Goal: Transaction & Acquisition: Purchase product/service

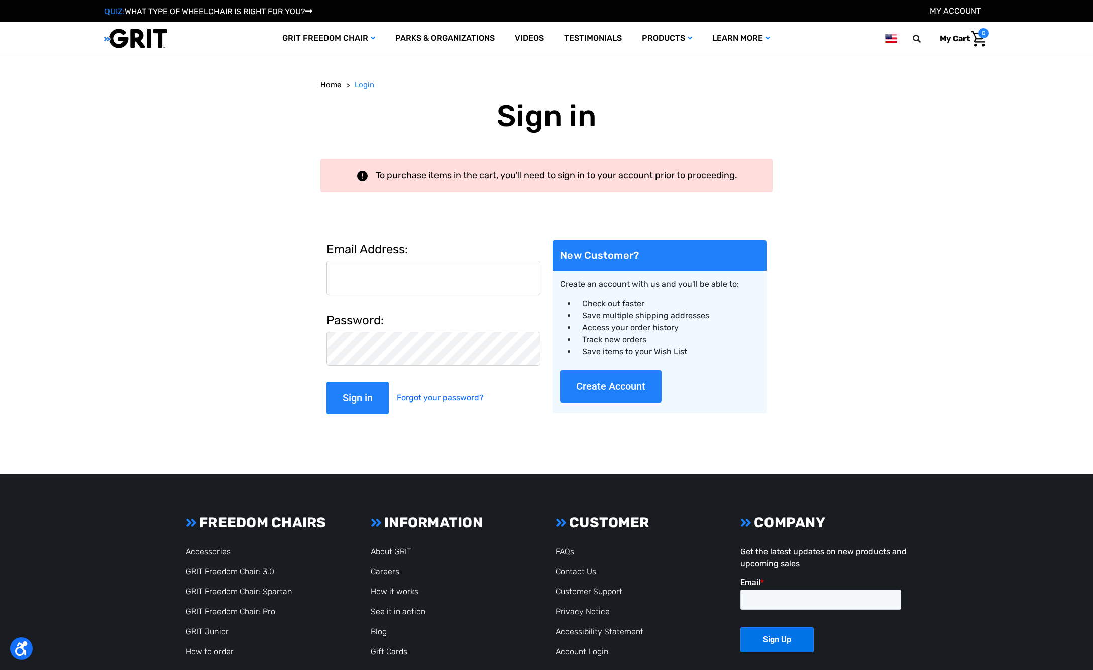
type input "jonathan.bucki@gmail.com"
click at [362, 395] on input "Sign in" at bounding box center [357, 398] width 62 height 32
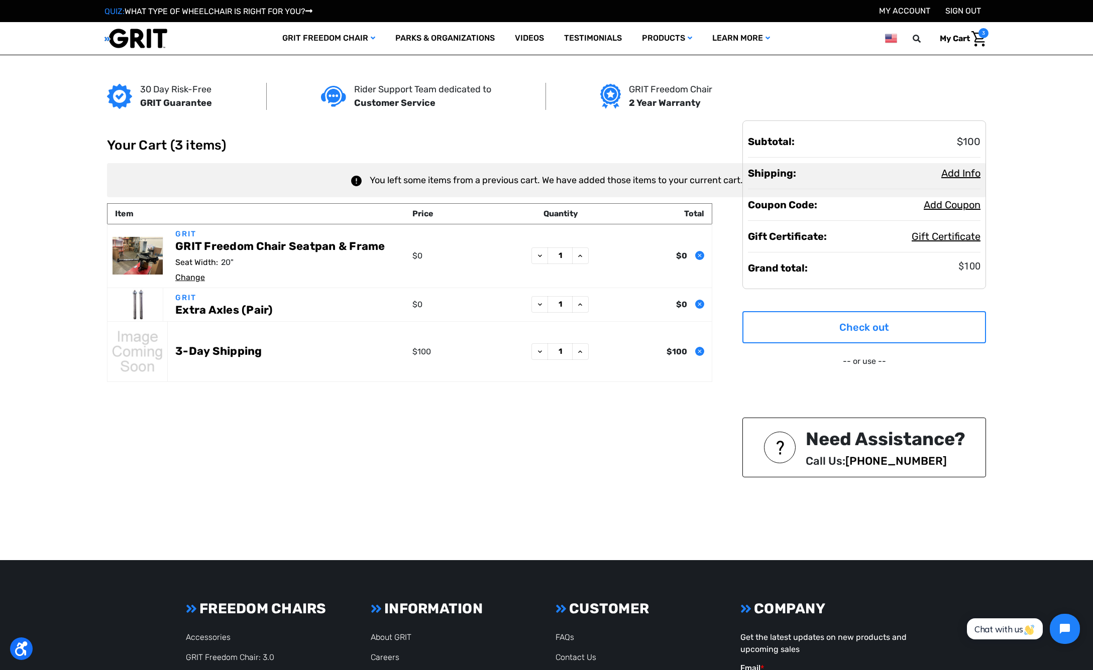
click at [855, 326] on link "Check out" at bounding box center [864, 327] width 244 height 32
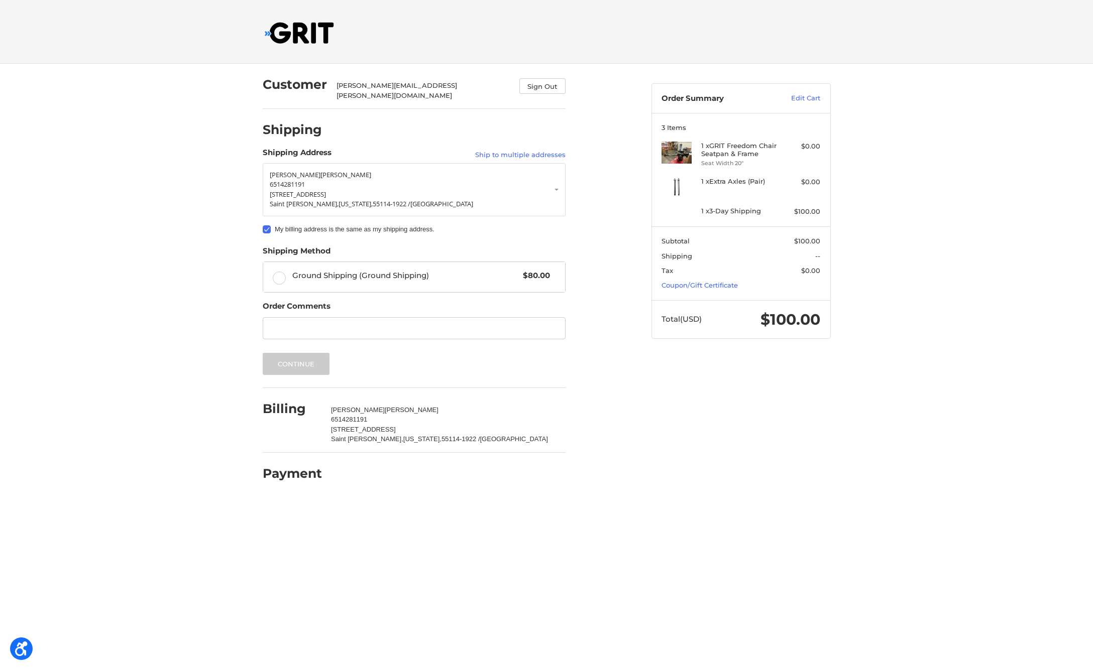
click at [354, 353] on div "Continue" at bounding box center [414, 364] width 303 height 22
click at [600, 199] on ol "Customer jonathan.bucki@gmail.com Sign Out Shipping Shipping Address Ship to mu…" at bounding box center [434, 277] width 342 height 427
click at [582, 296] on ol "Customer jonathan.bucki@gmail.com Sign Out Shipping Shipping Address Ship to mu…" at bounding box center [434, 277] width 342 height 427
click at [421, 317] on input "Order Comments" at bounding box center [414, 328] width 303 height 23
type input "s"
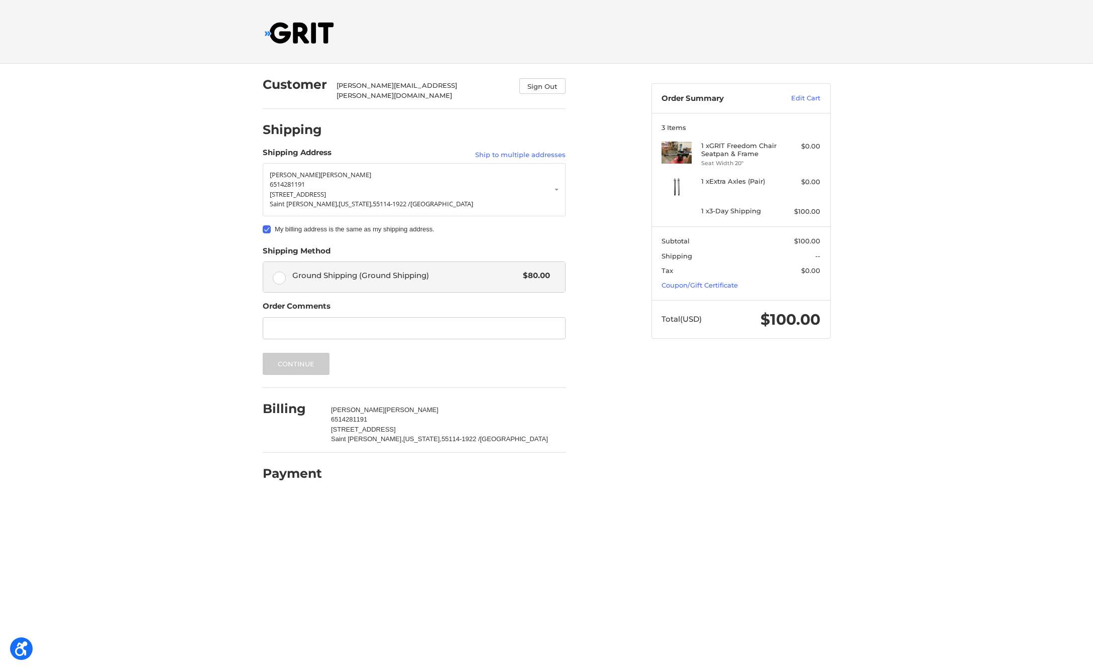
click at [281, 269] on label "Ground Shipping (Ground Shipping) $80.00" at bounding box center [414, 277] width 302 height 30
click at [264, 263] on input "Ground Shipping (Ground Shipping) $80.00" at bounding box center [263, 262] width 1 height 1
radio input "true"
click at [281, 270] on label "Ground Shipping (Ground Shipping) $80.00" at bounding box center [414, 277] width 302 height 30
click at [264, 263] on input "Ground Shipping (Ground Shipping) $80.00" at bounding box center [263, 262] width 1 height 1
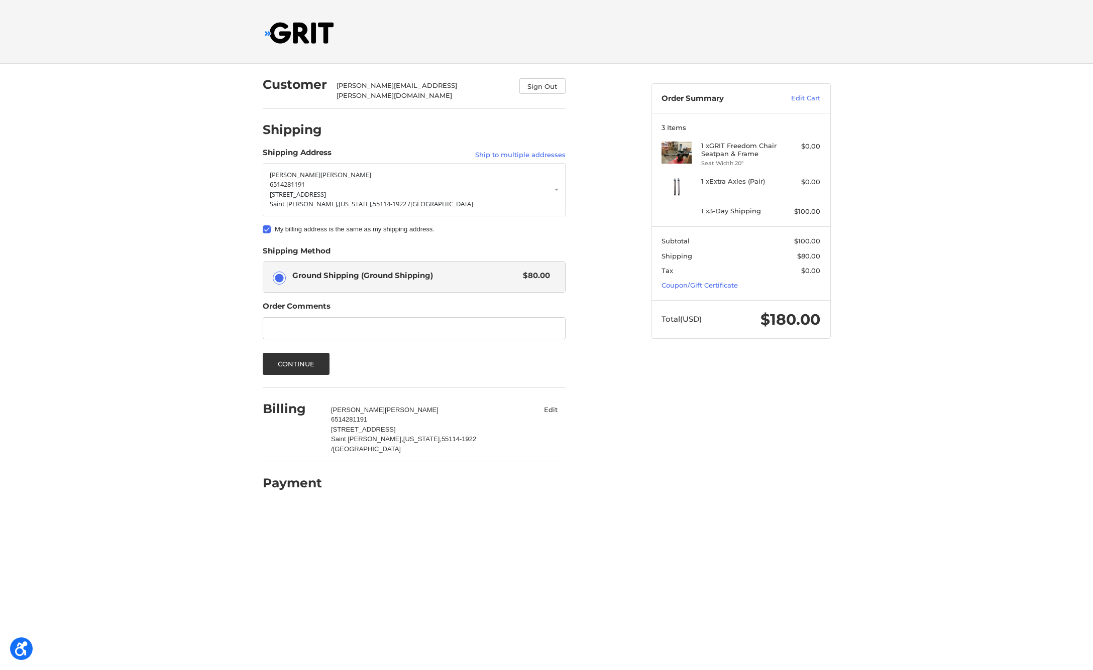
click at [356, 230] on form "Jonathan Bucki 6514281191 2650 University Avenue West #111 Saint Paul, Minnesot…" at bounding box center [414, 269] width 303 height 212
click at [352, 246] on fieldset "Shipping Method Ground Shipping (Ground Shipping) $80.00" at bounding box center [414, 269] width 303 height 47
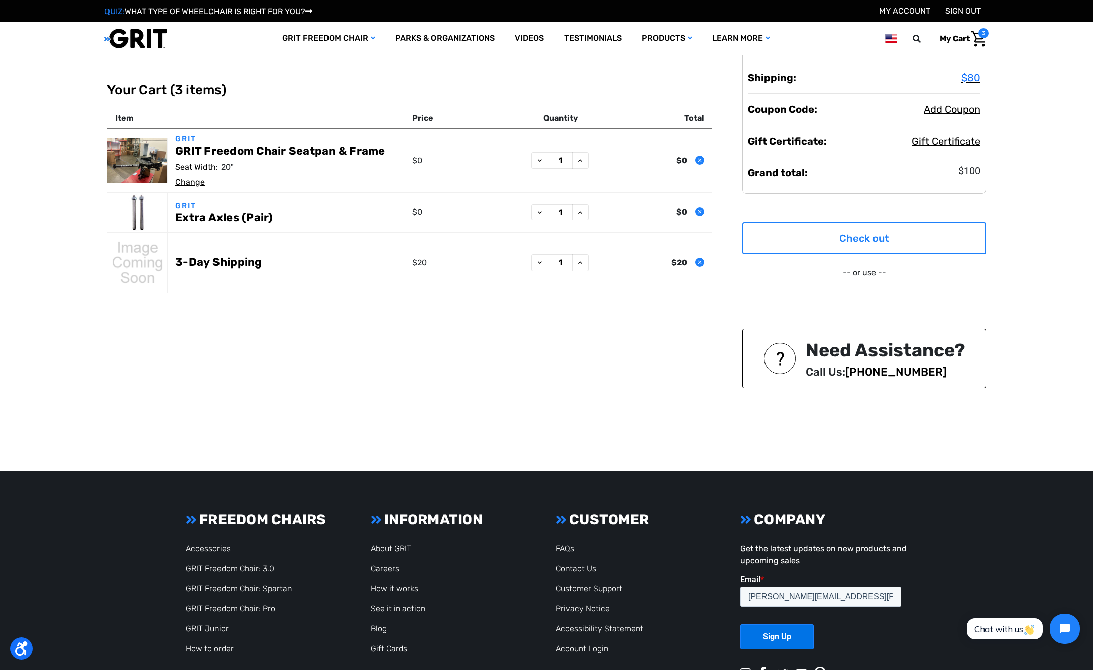
click at [858, 238] on link "Check out" at bounding box center [864, 238] width 244 height 32
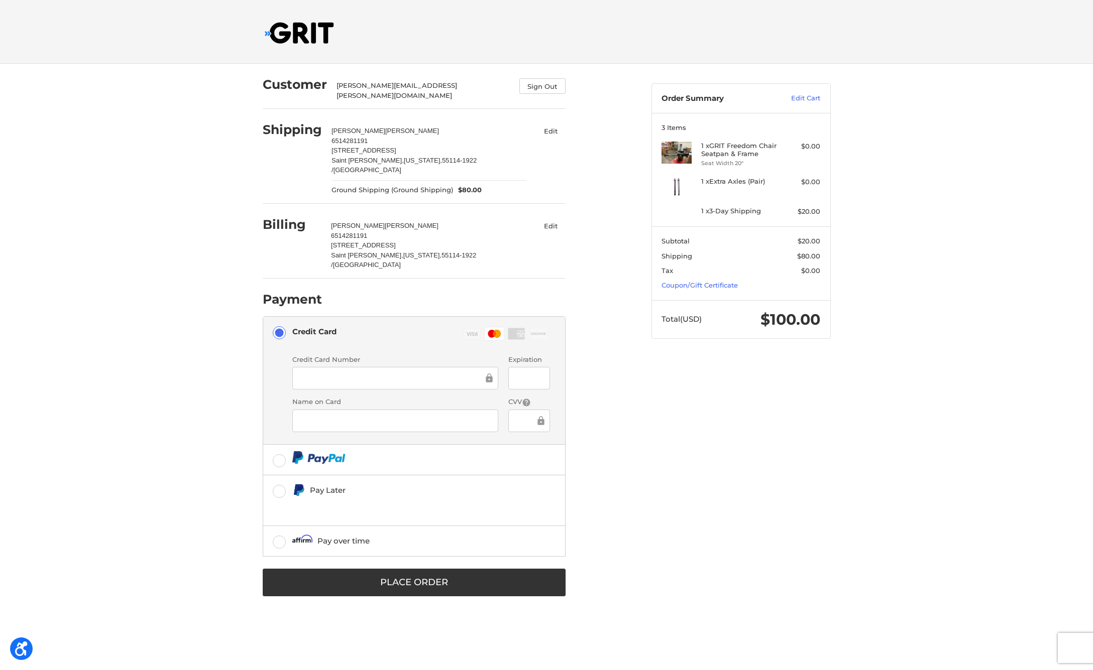
click at [717, 431] on div "Customer jonathan.bucki@gmail.com Sign Out Shipping Jonathan Bucki 6514281191 2…" at bounding box center [546, 341] width 603 height 555
click at [407, 569] on button "Place Order" at bounding box center [414, 583] width 303 height 28
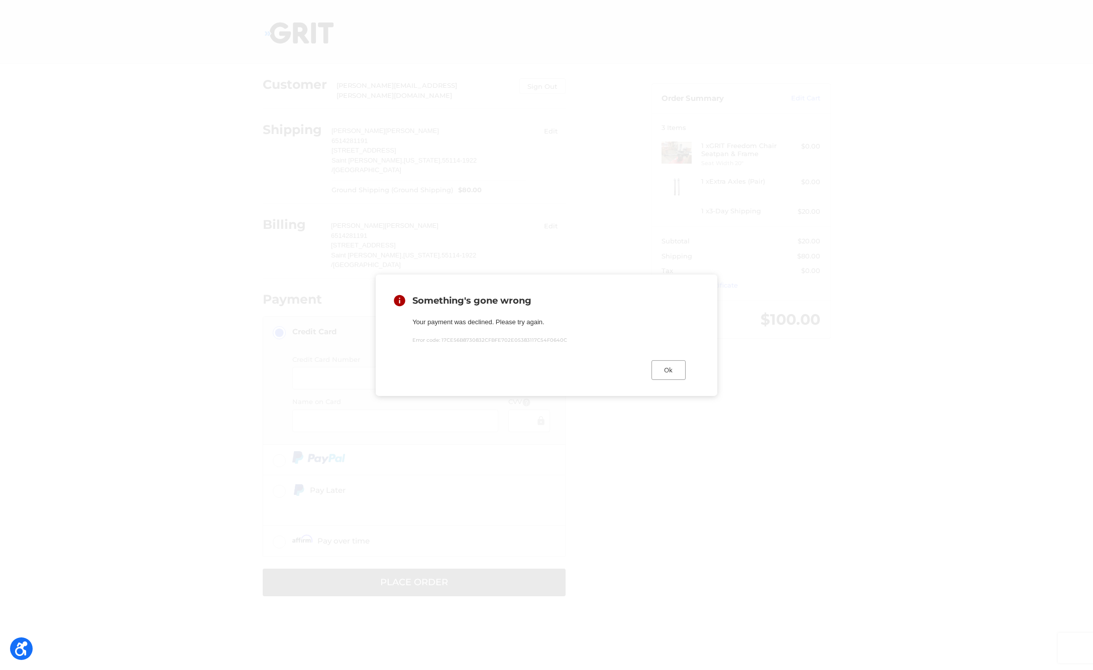
click at [668, 371] on button "Ok" at bounding box center [668, 371] width 34 height 20
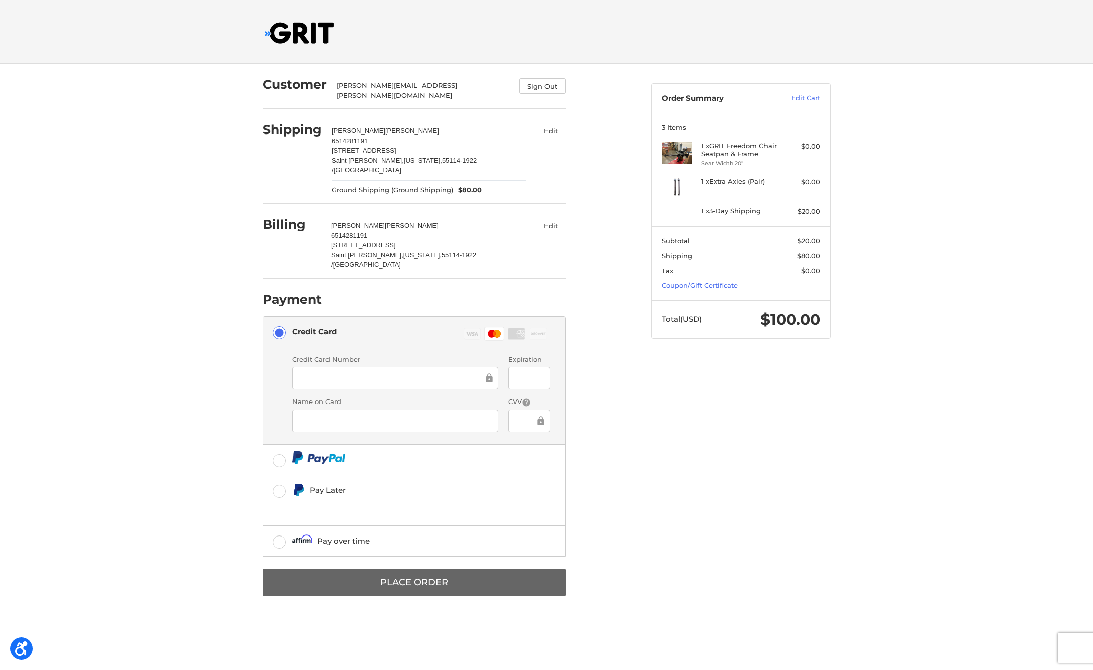
click at [426, 569] on button "Place Order" at bounding box center [414, 583] width 303 height 28
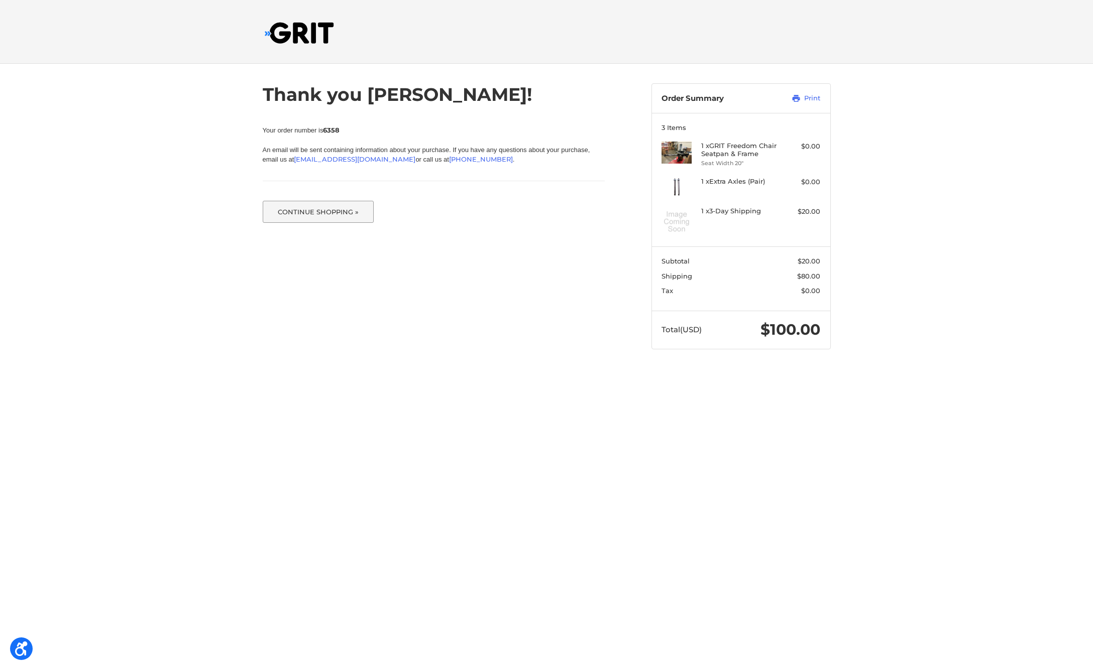
click at [304, 210] on button "Continue Shopping »" at bounding box center [318, 212] width 111 height 22
